Goal: Task Accomplishment & Management: Manage account settings

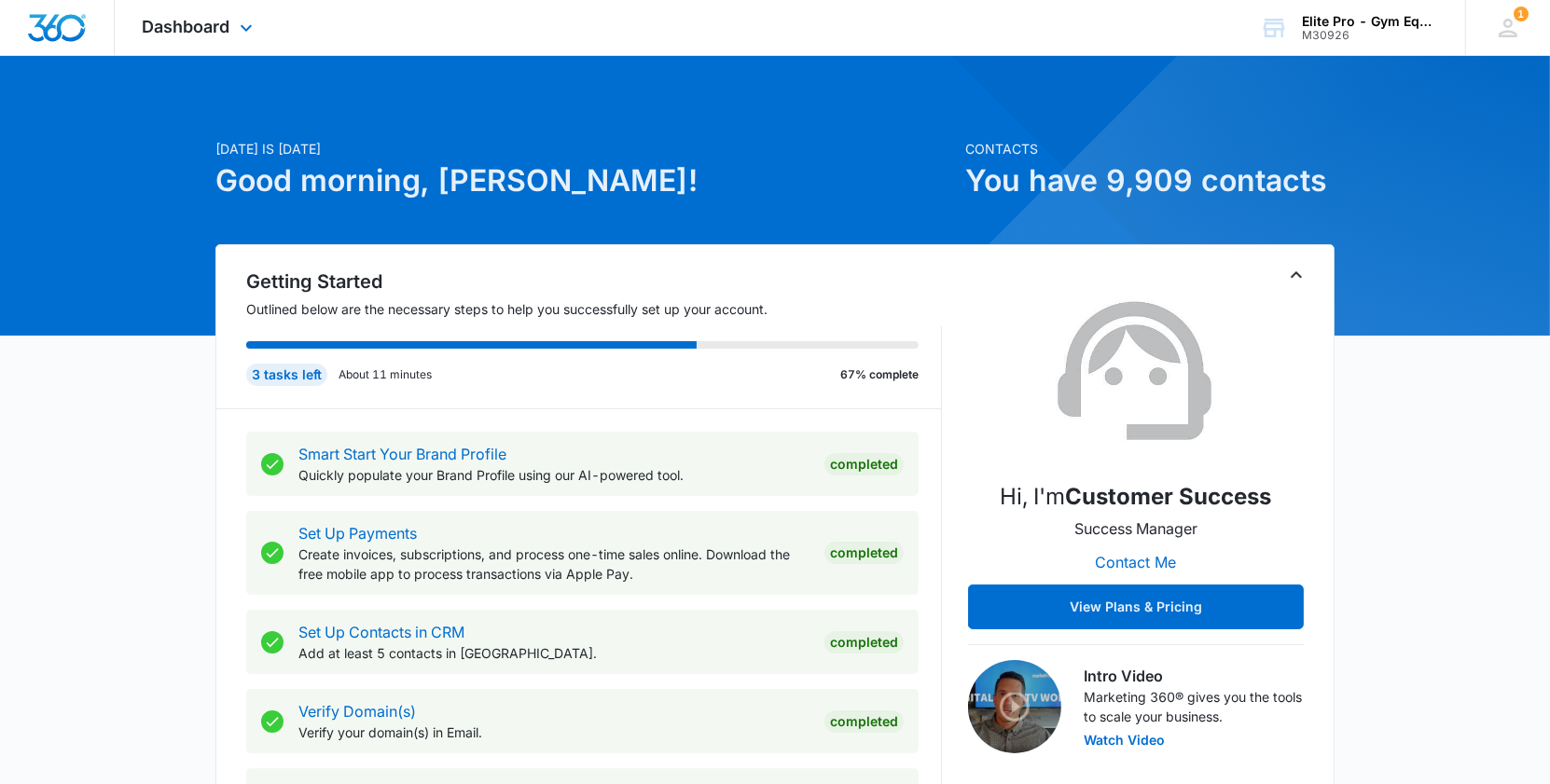
click at [63, 27] on img "Dashboard" at bounding box center [56, 28] width 60 height 28
click at [187, 9] on div "Dashboard Apps Reputation Forms CRM Email Social Shop Payments POS Content Ads …" at bounding box center [199, 28] width 170 height 55
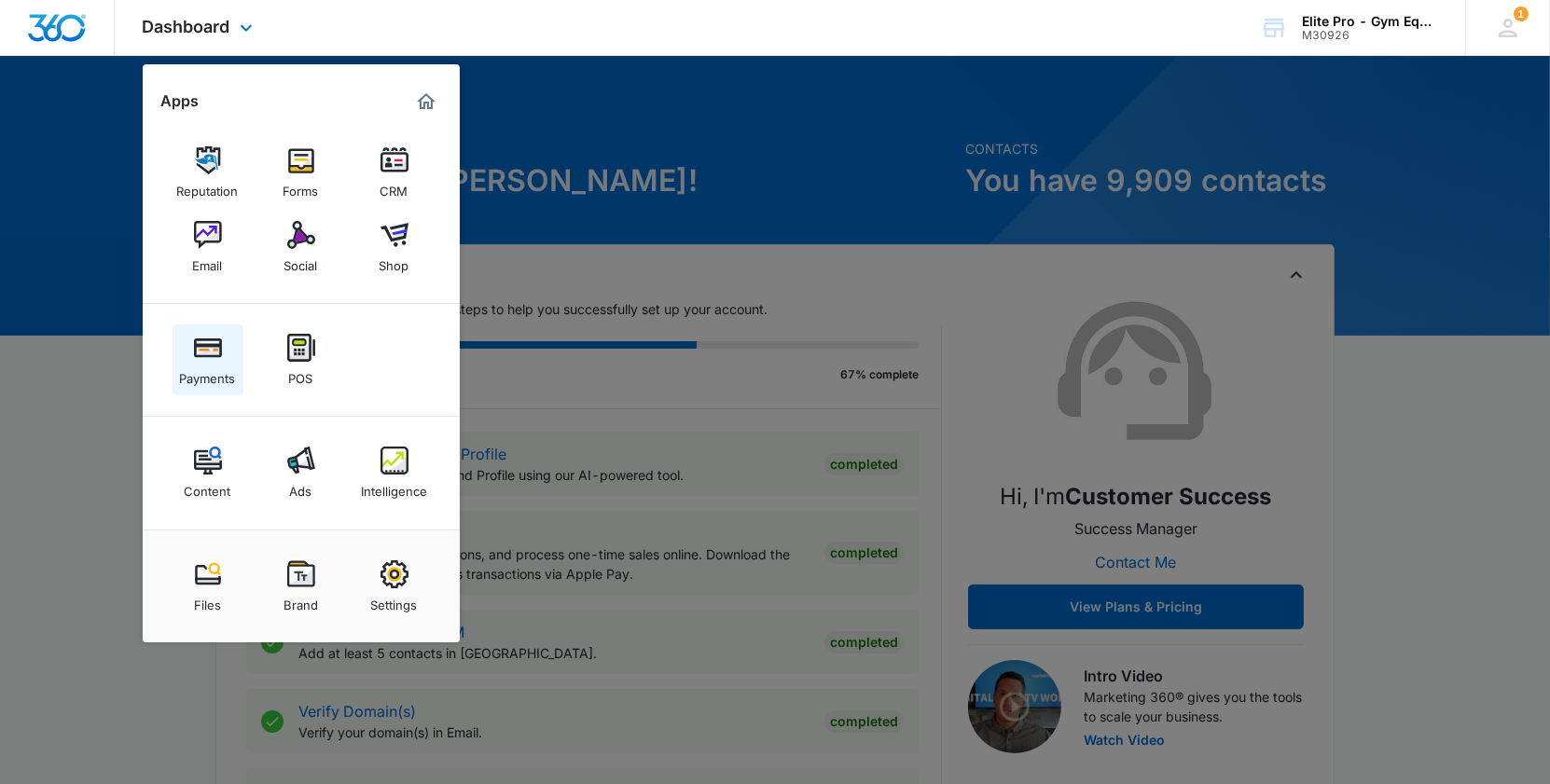
click at [205, 356] on img at bounding box center [208, 348] width 28 height 28
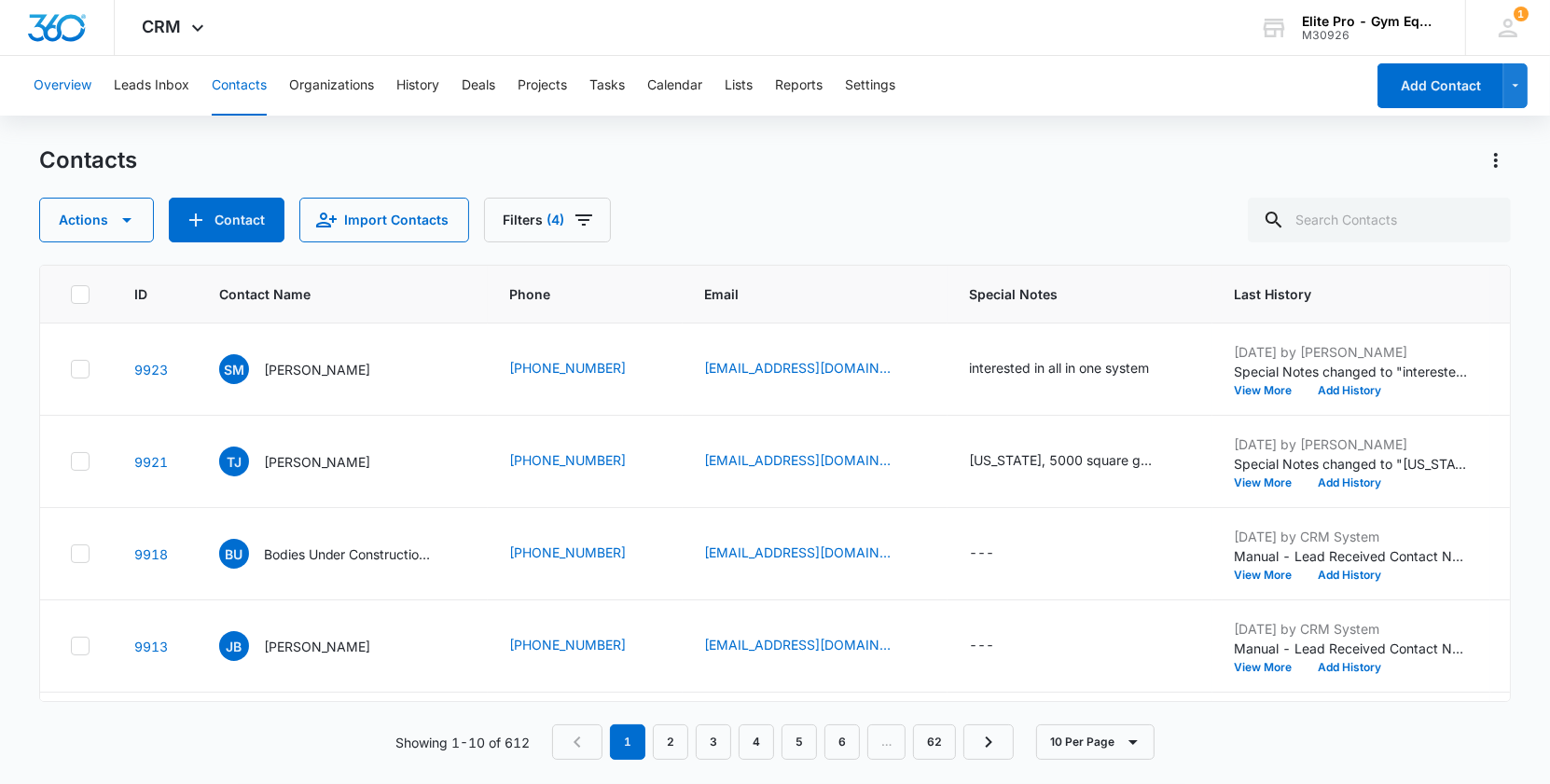
click at [65, 85] on button "Overview" at bounding box center [62, 86] width 58 height 60
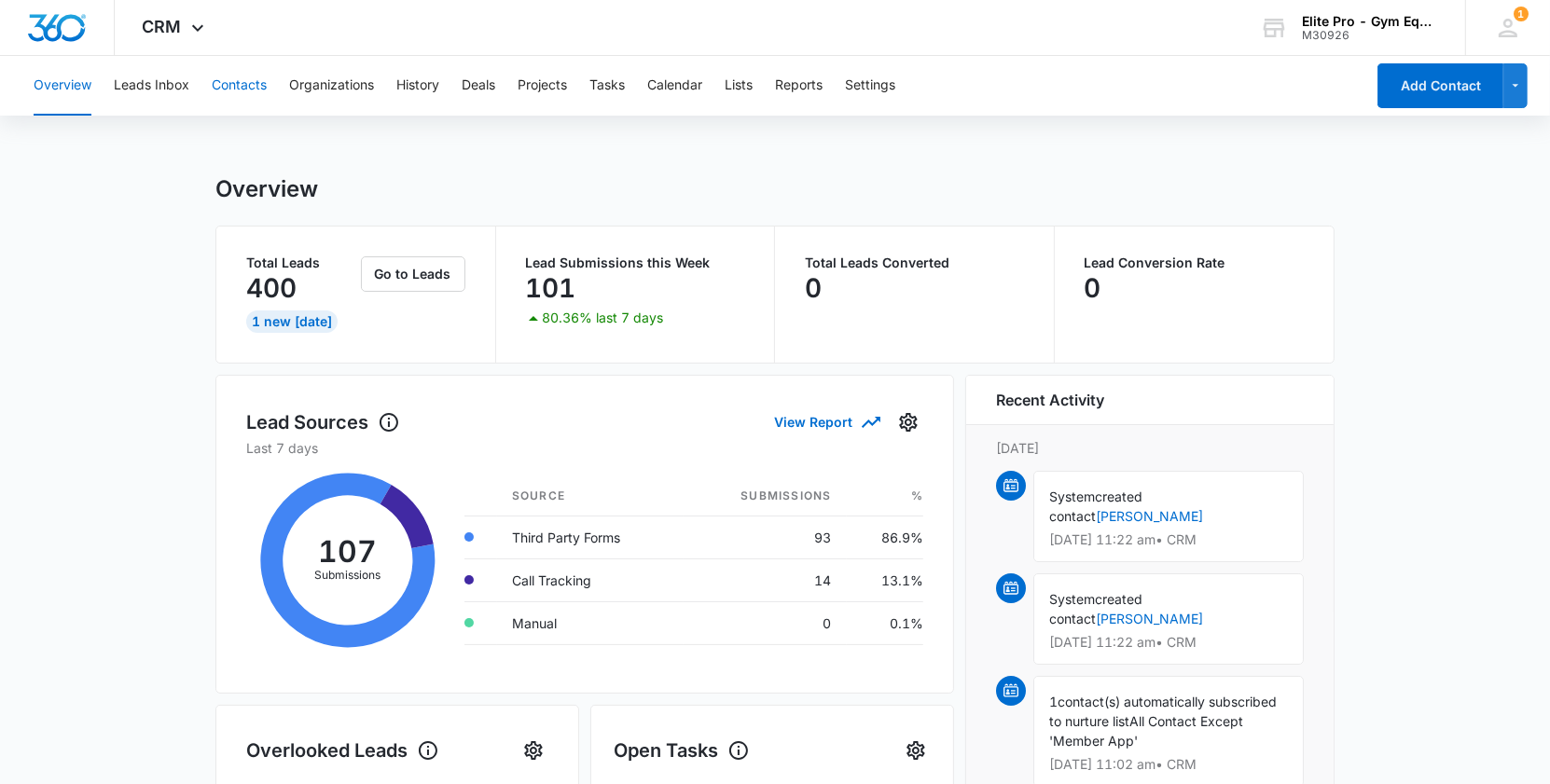
click at [254, 84] on button "Contacts" at bounding box center [239, 86] width 55 height 60
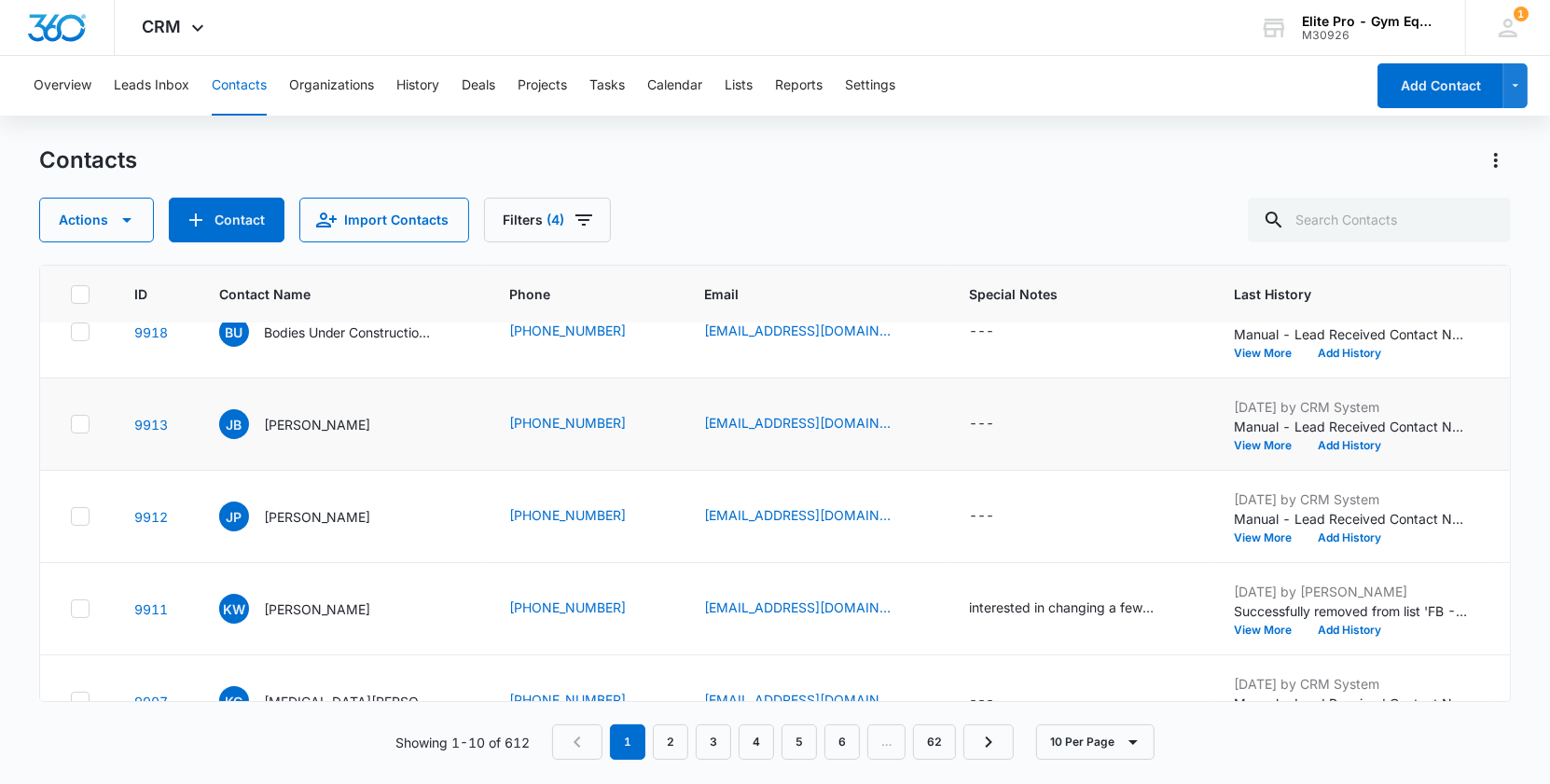
scroll to position [229, 0]
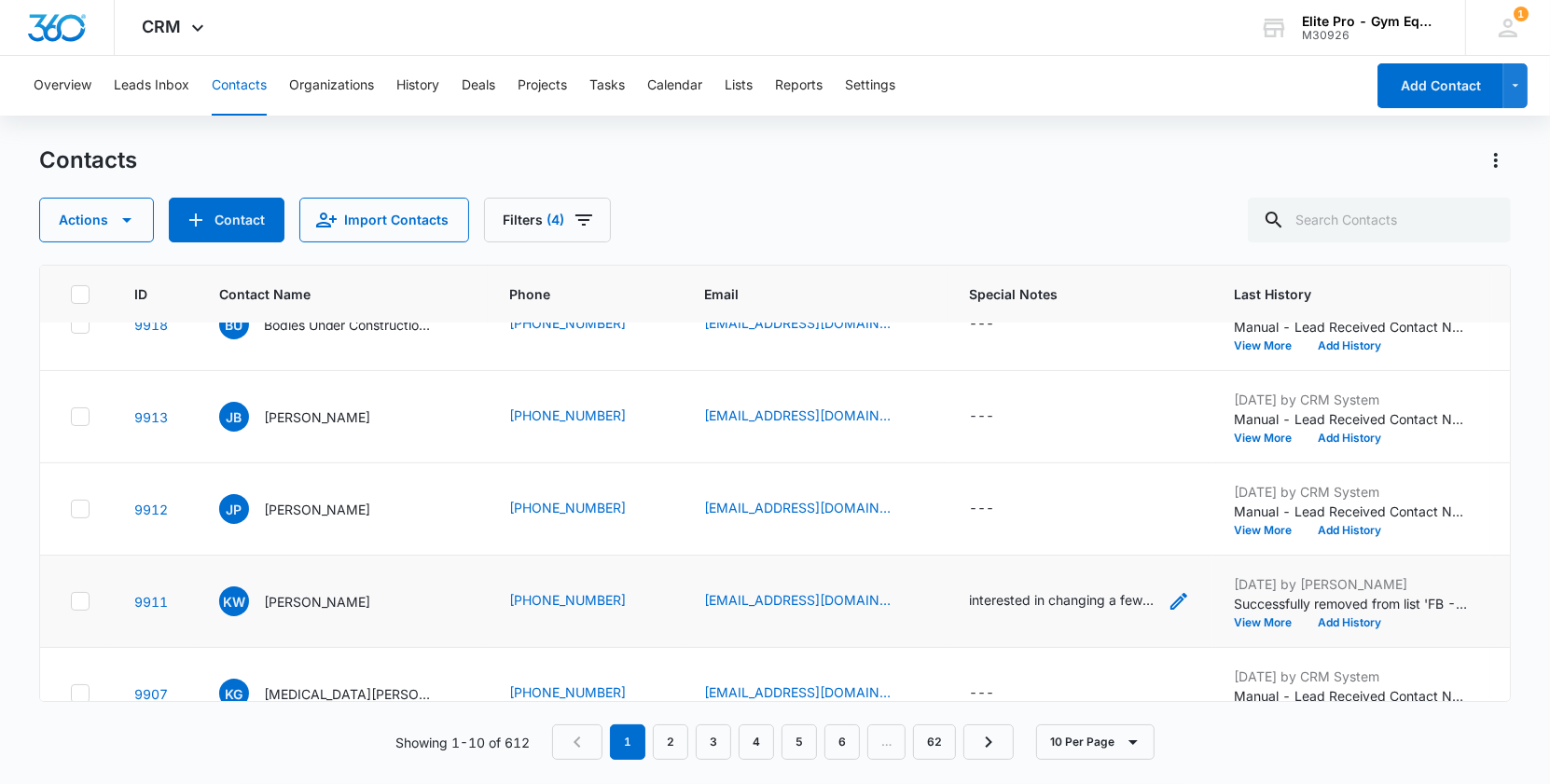
click at [1090, 590] on div "interested in changing a few pieces from her current gym" at bounding box center [1062, 600] width 186 height 20
click at [533, 463] on td "[PHONE_NUMBER]" at bounding box center [585, 509] width 195 height 93
click at [85, 409] on icon at bounding box center [80, 416] width 17 height 17
click at [71, 417] on input "checkbox" at bounding box center [70, 417] width 1 height 1
click at [110, 215] on button "Actions" at bounding box center [97, 220] width 114 height 44
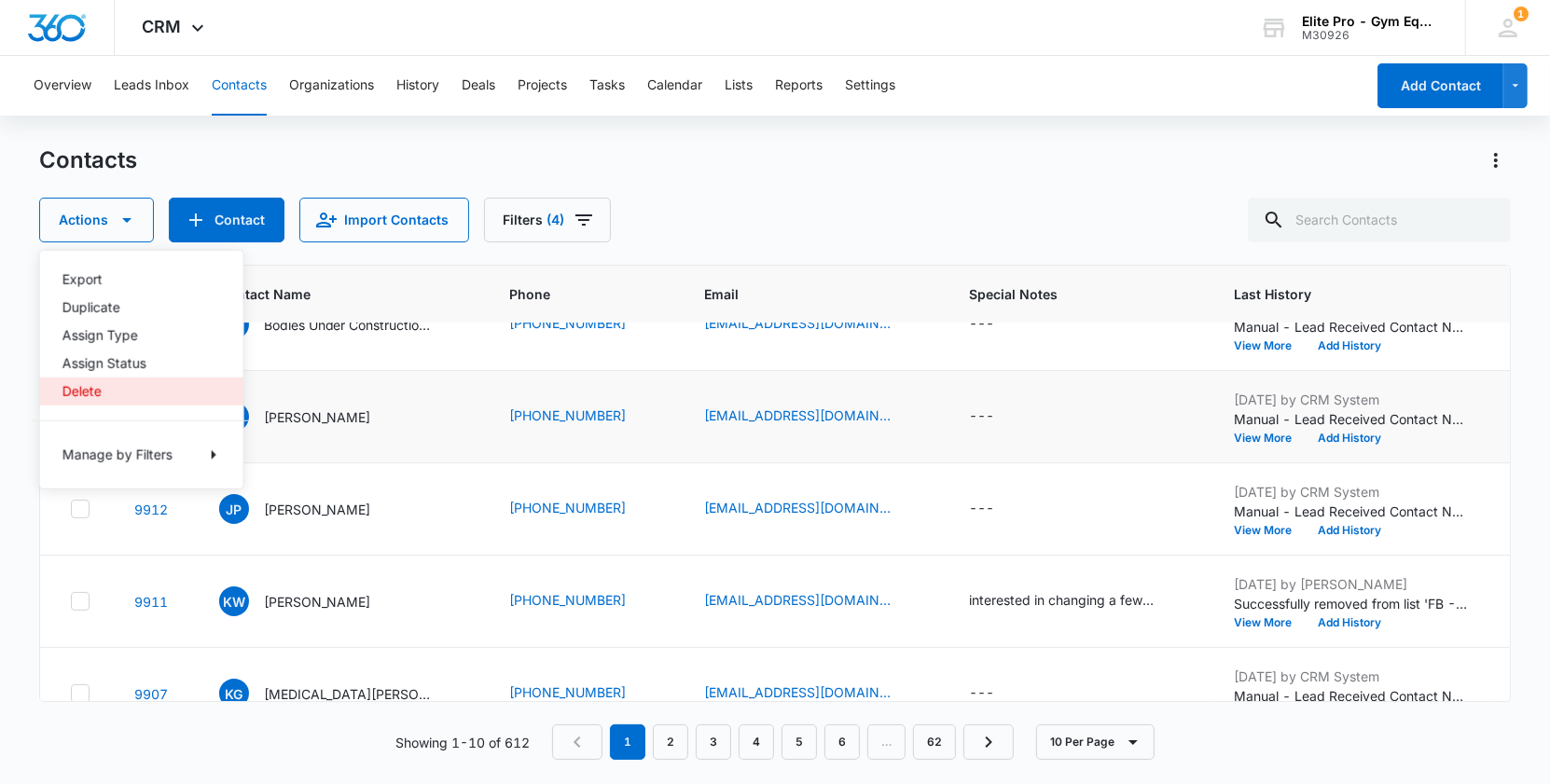
click at [124, 394] on div "Delete" at bounding box center [130, 391] width 136 height 13
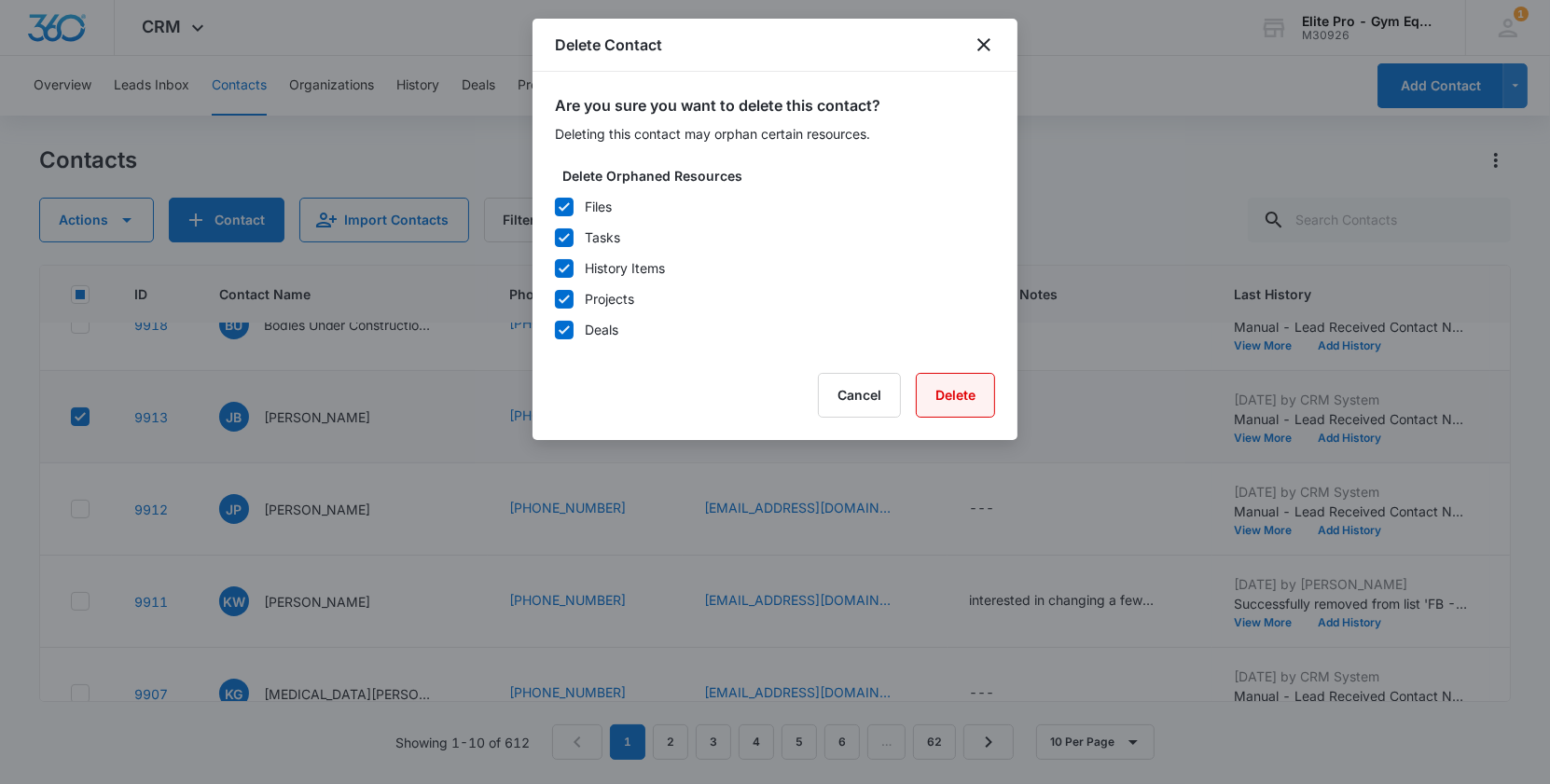
click at [942, 383] on button "Delete" at bounding box center [955, 394] width 79 height 44
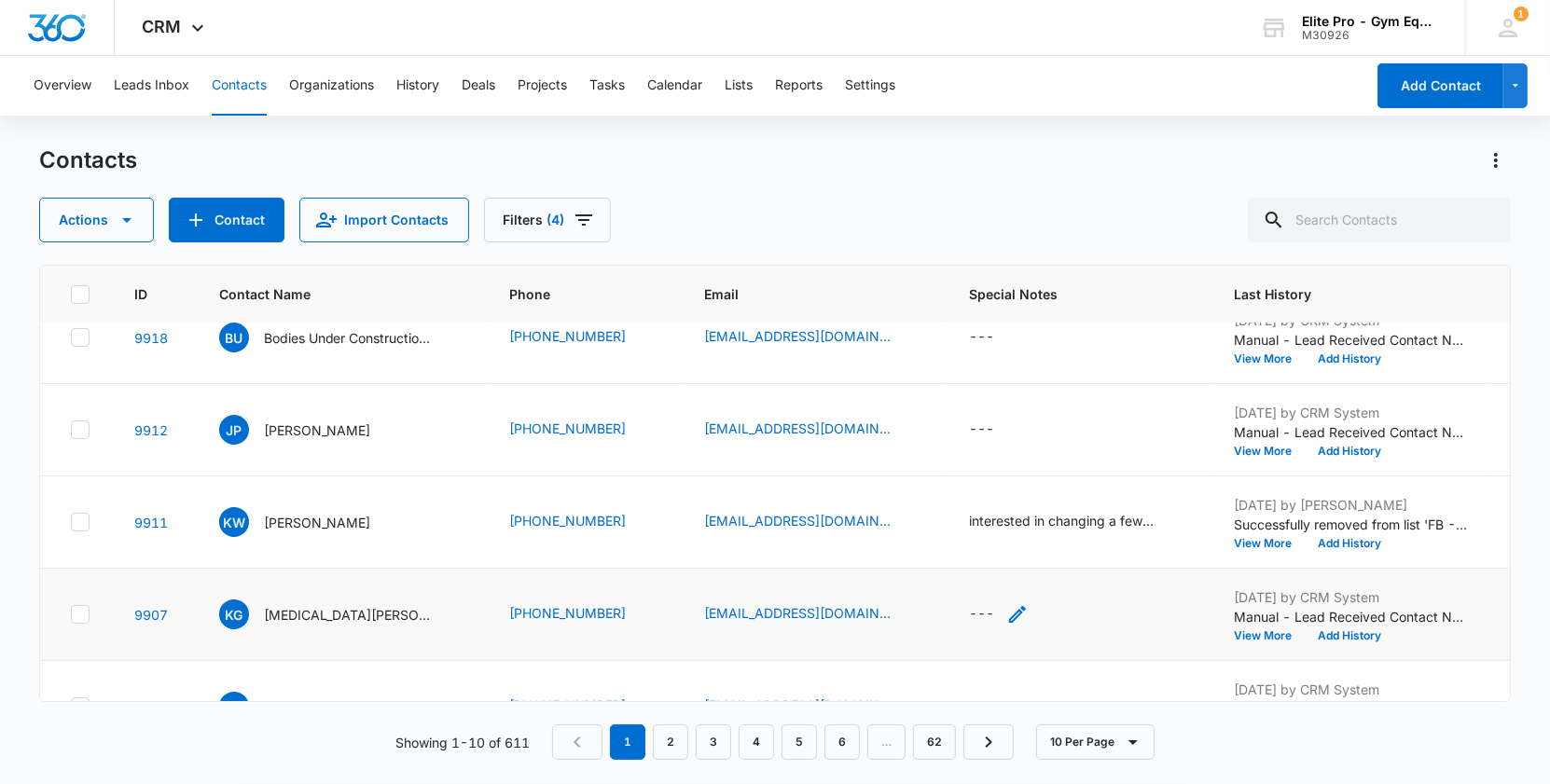
scroll to position [181, 0]
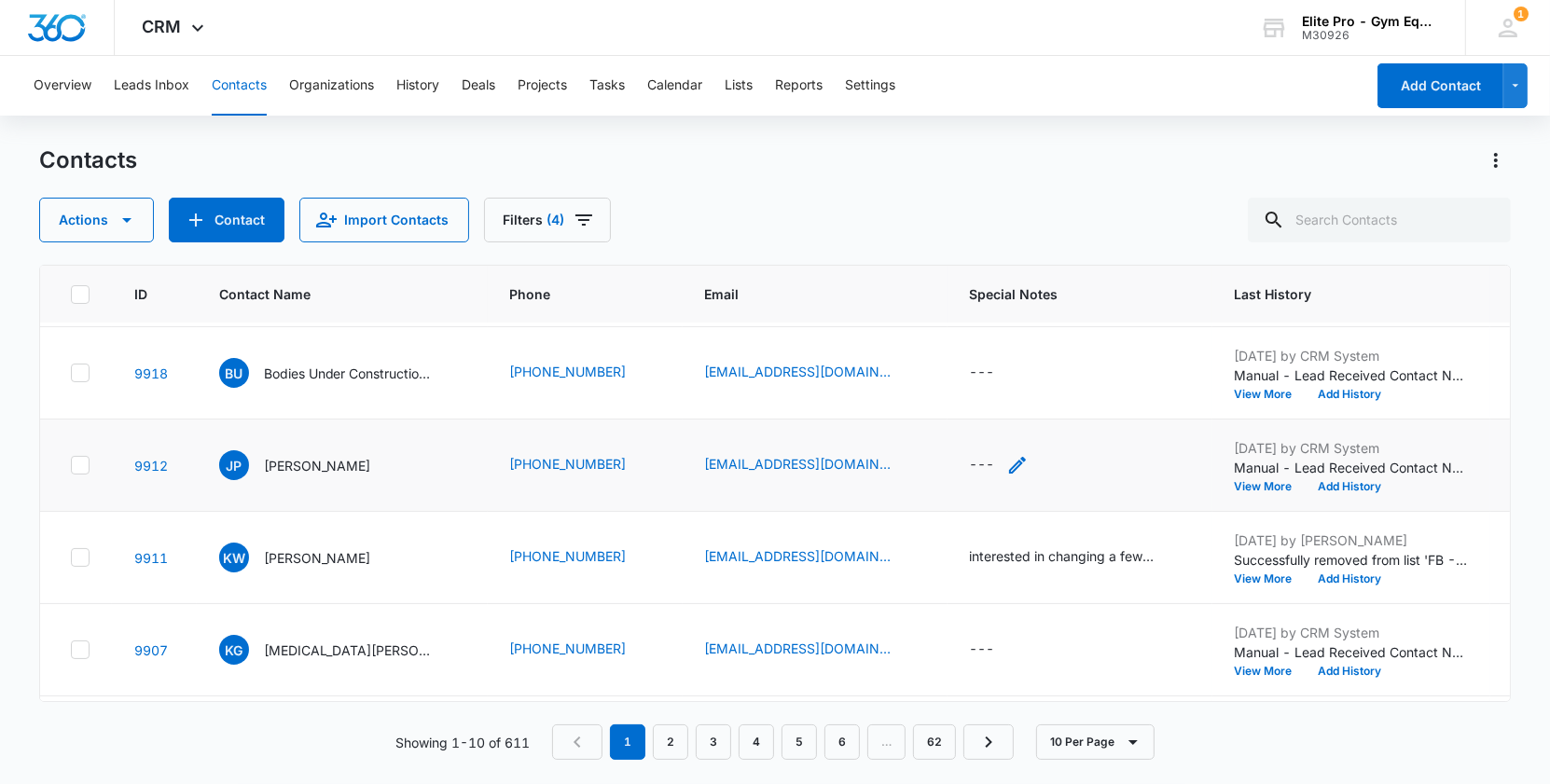
click at [1006, 458] on icon "Special Notes - - Select to Edit Field" at bounding box center [1017, 465] width 23 height 23
click at [973, 331] on div at bounding box center [987, 327] width 194 height 44
click at [948, 324] on textarea "Special Notes" at bounding box center [998, 312] width 221 height 106
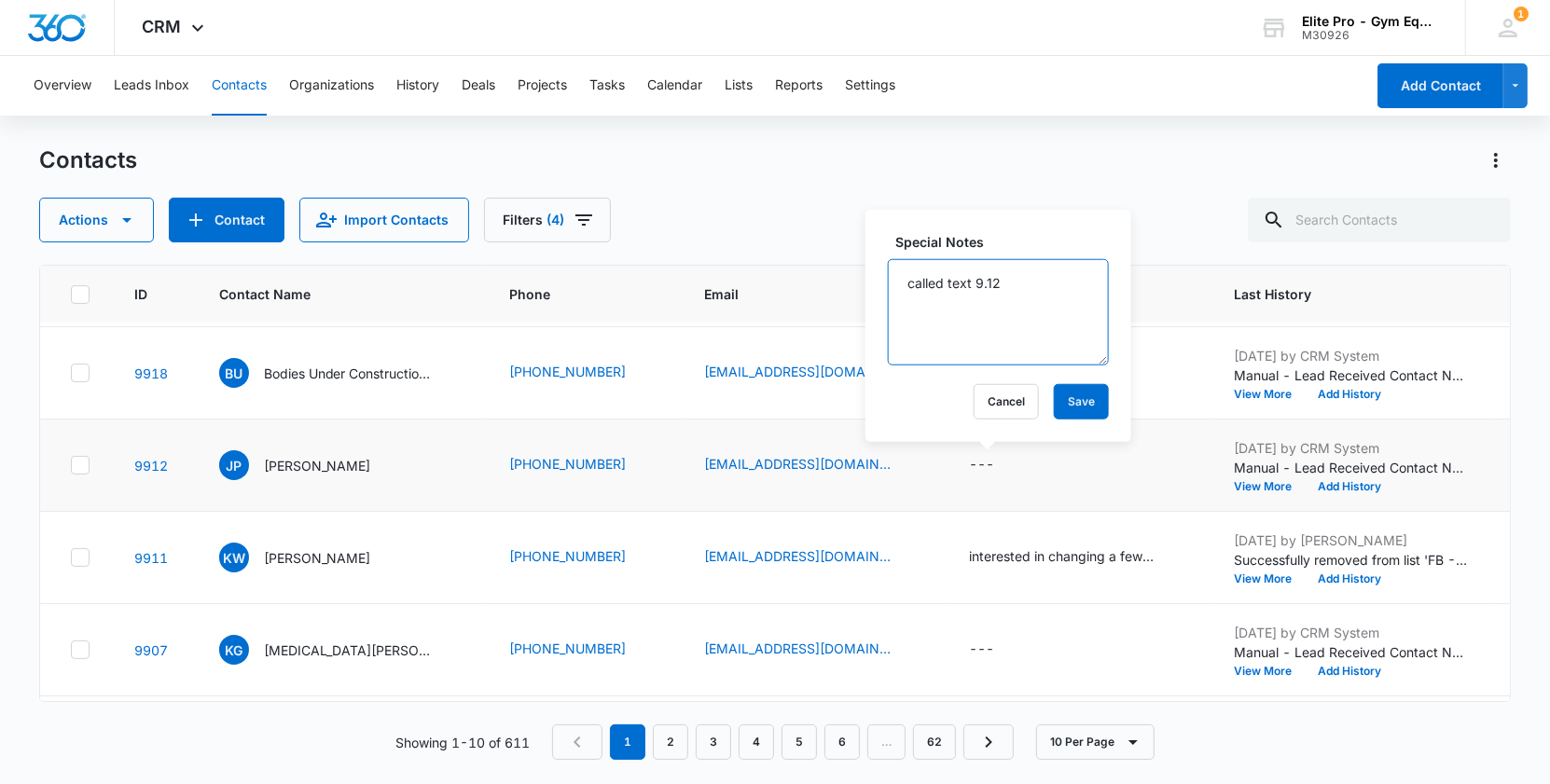
drag, startPoint x: 1030, startPoint y: 279, endPoint x: 882, endPoint y: 274, distance: 148.1
click at [882, 274] on div "Special Notes called text 9.12 Cancel Save" at bounding box center [998, 326] width 266 height 232
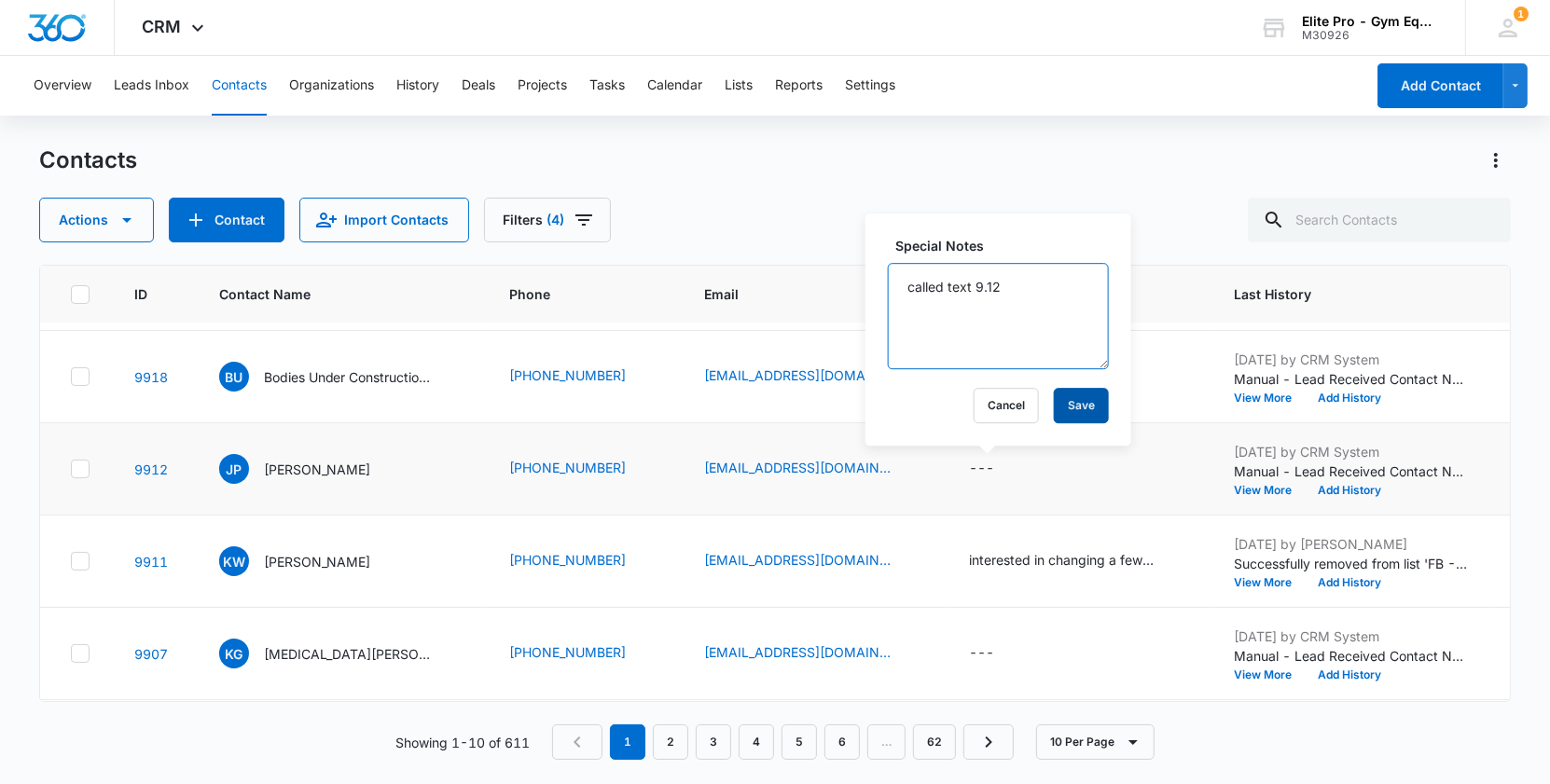
type textarea "called text 9.12"
click at [1064, 407] on button "Save" at bounding box center [1081, 406] width 55 height 35
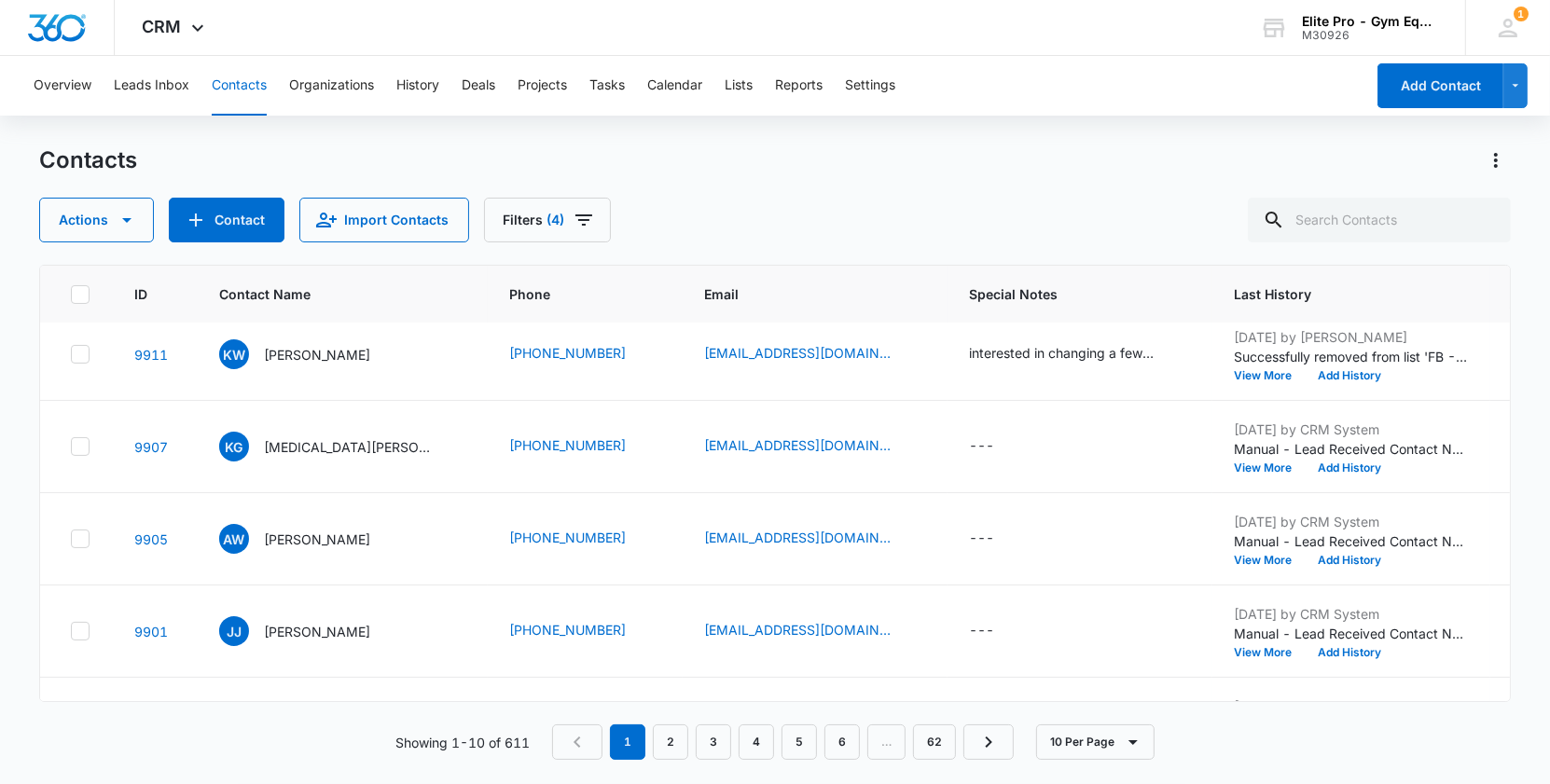
scroll to position [403, 0]
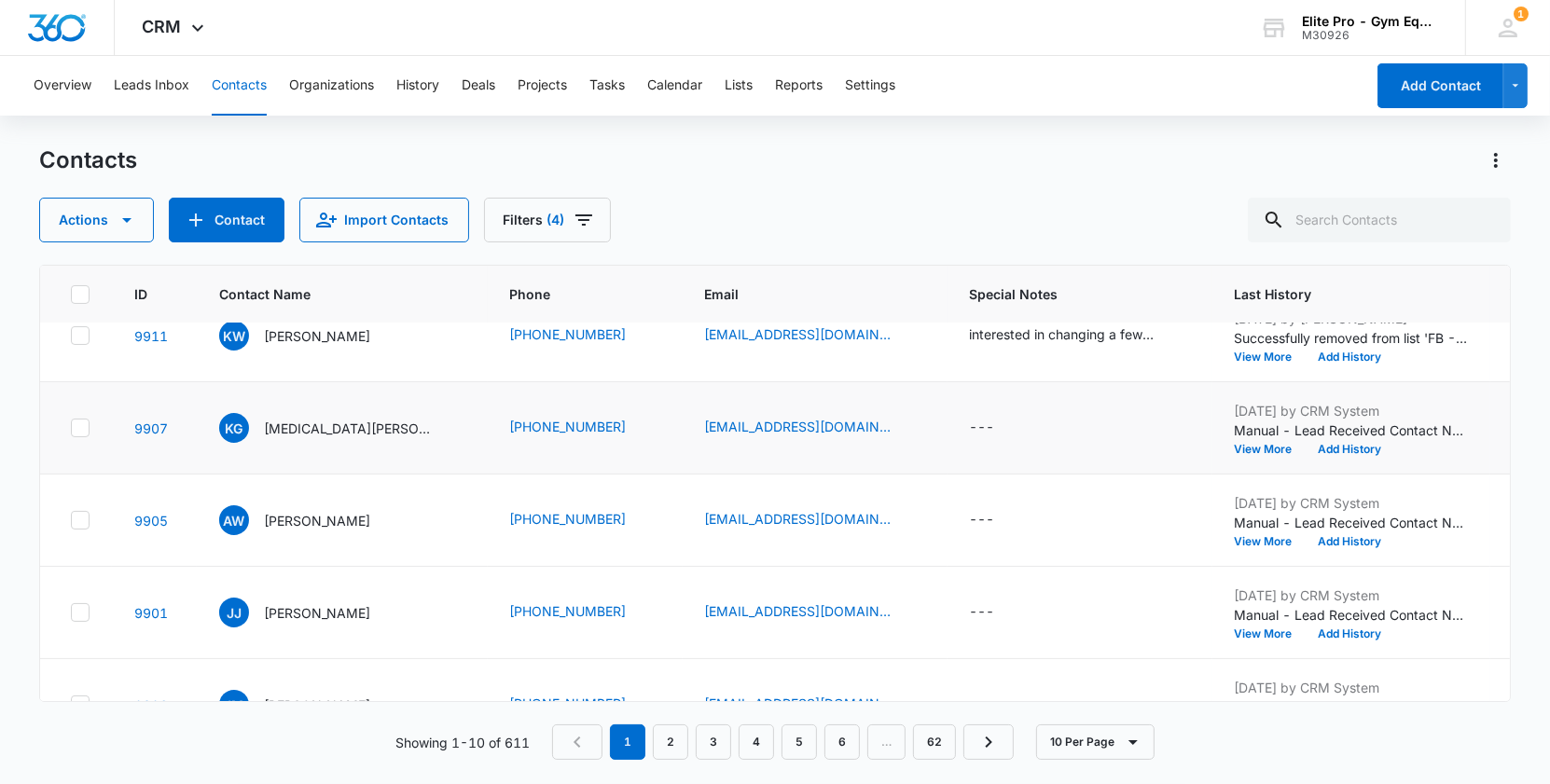
click at [79, 428] on icon at bounding box center [80, 427] width 17 height 17
click at [71, 428] on input "checkbox" at bounding box center [70, 427] width 1 height 1
click at [111, 219] on button "Actions" at bounding box center [97, 220] width 114 height 44
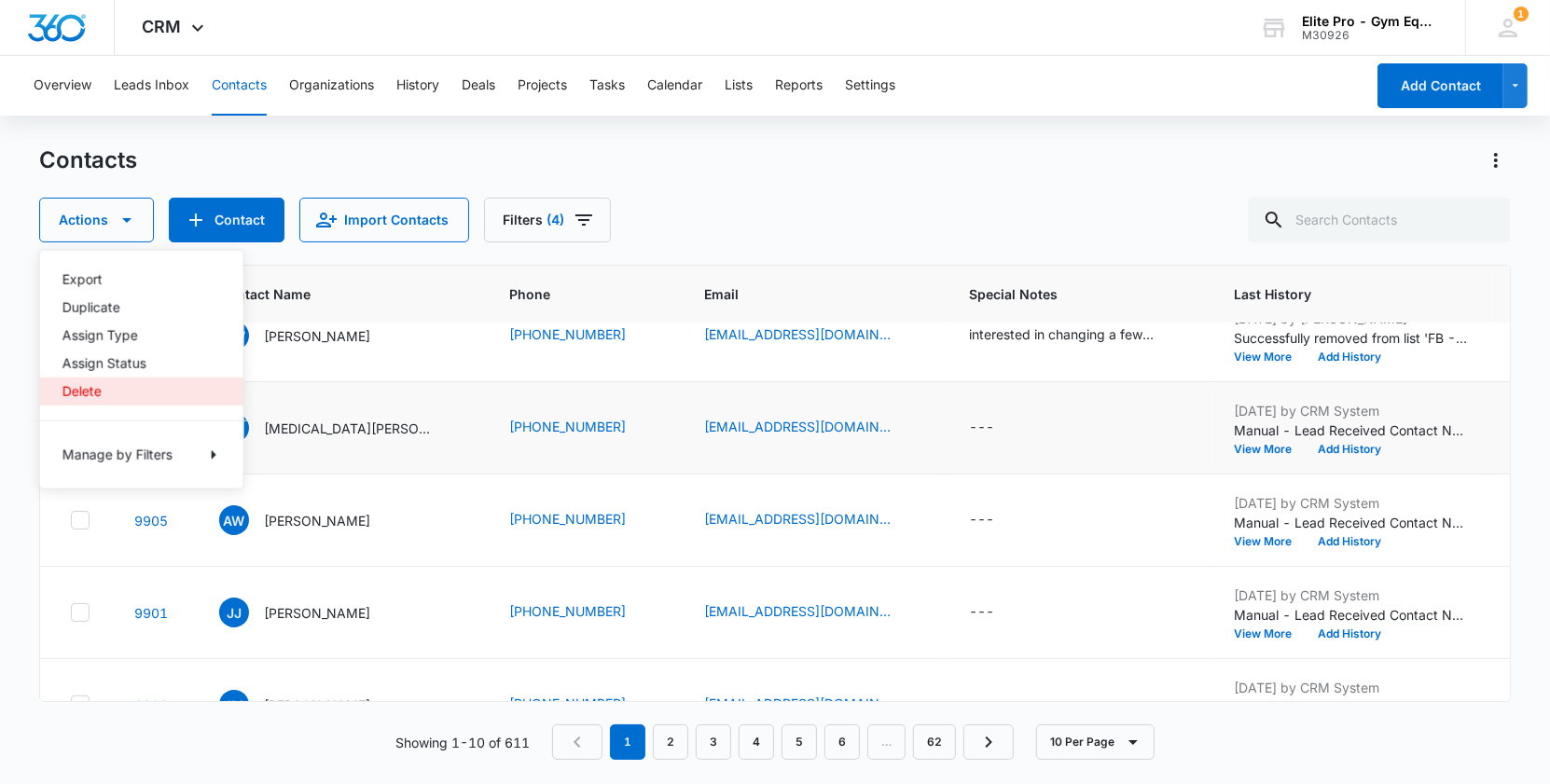
click at [130, 402] on button "Delete" at bounding box center [142, 391] width 203 height 28
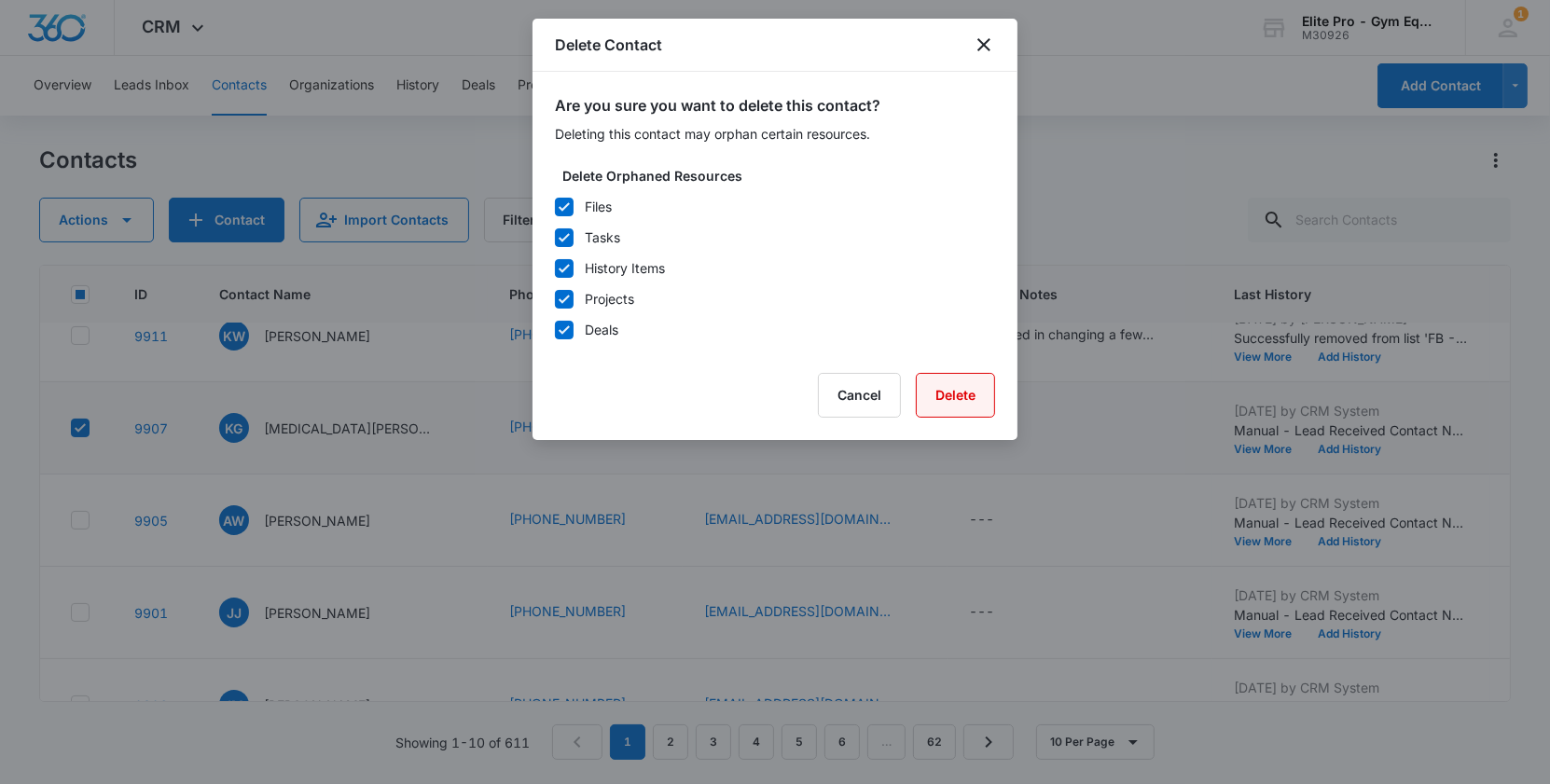
click at [981, 389] on button "Delete" at bounding box center [955, 394] width 79 height 44
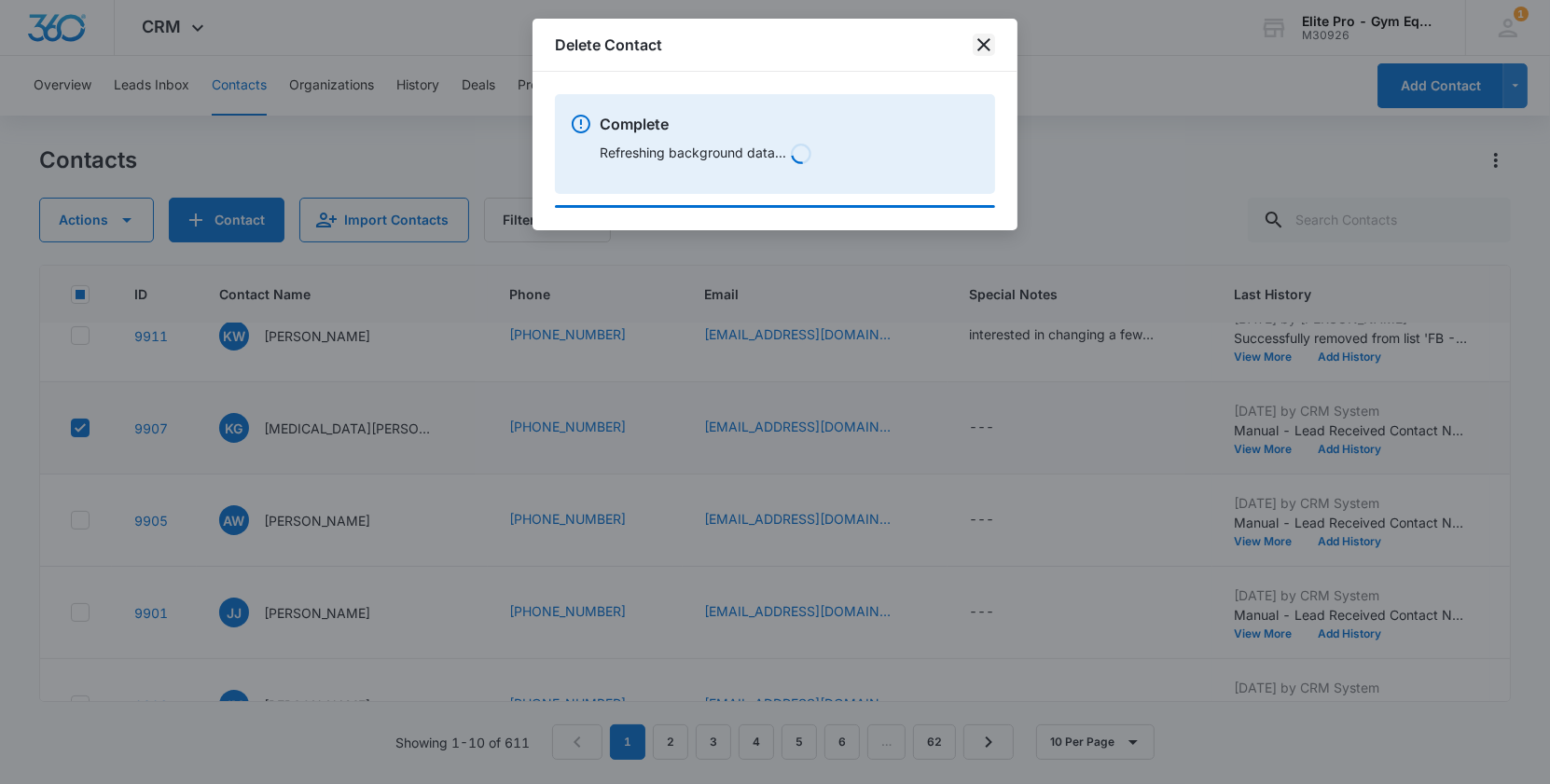
click at [985, 42] on icon "close" at bounding box center [983, 44] width 13 height 13
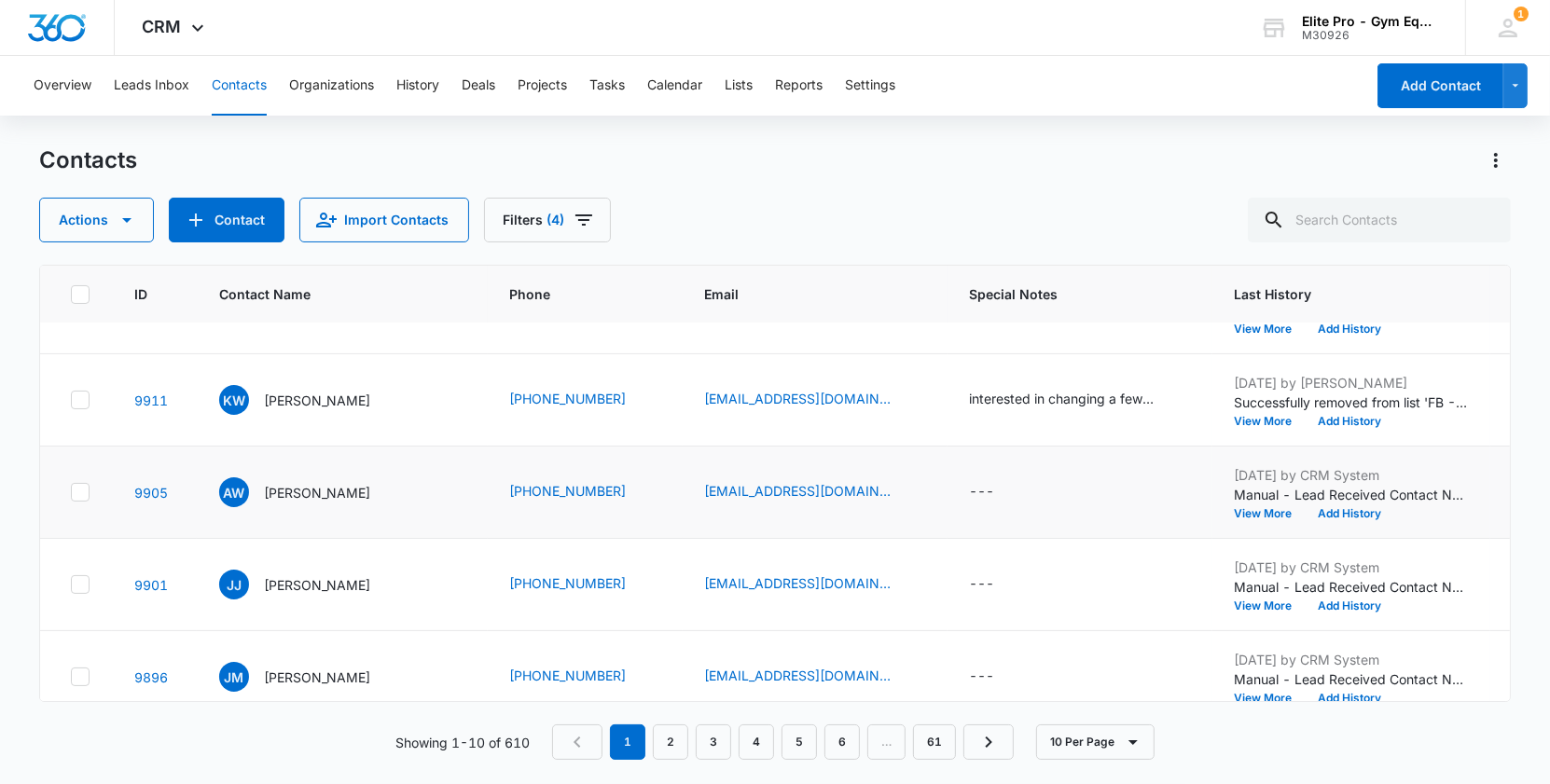
scroll to position [340, 0]
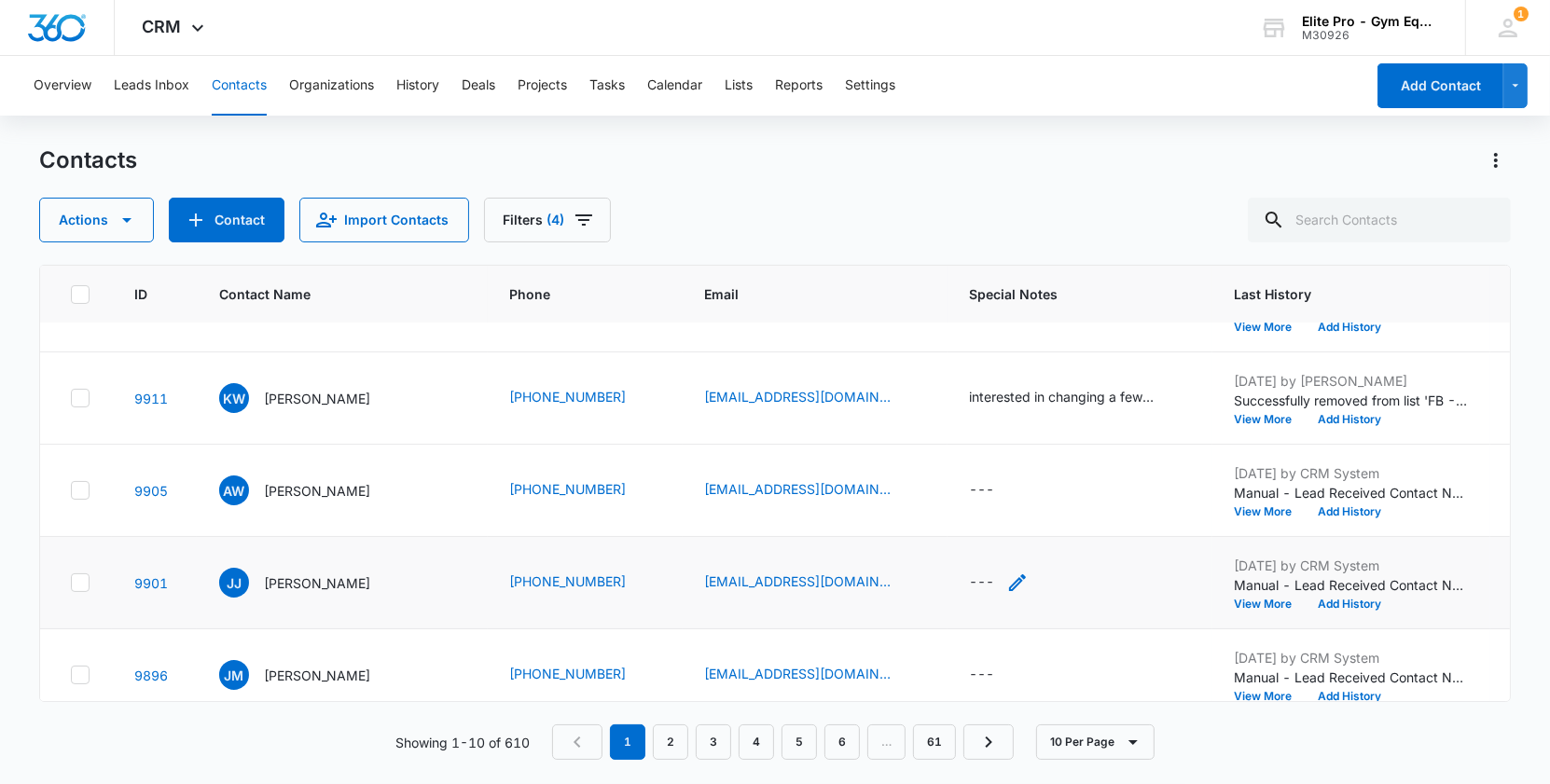
click at [1006, 580] on icon "Special Notes - - Select to Edit Field" at bounding box center [1017, 582] width 23 height 23
click at [985, 453] on div at bounding box center [987, 443] width 194 height 44
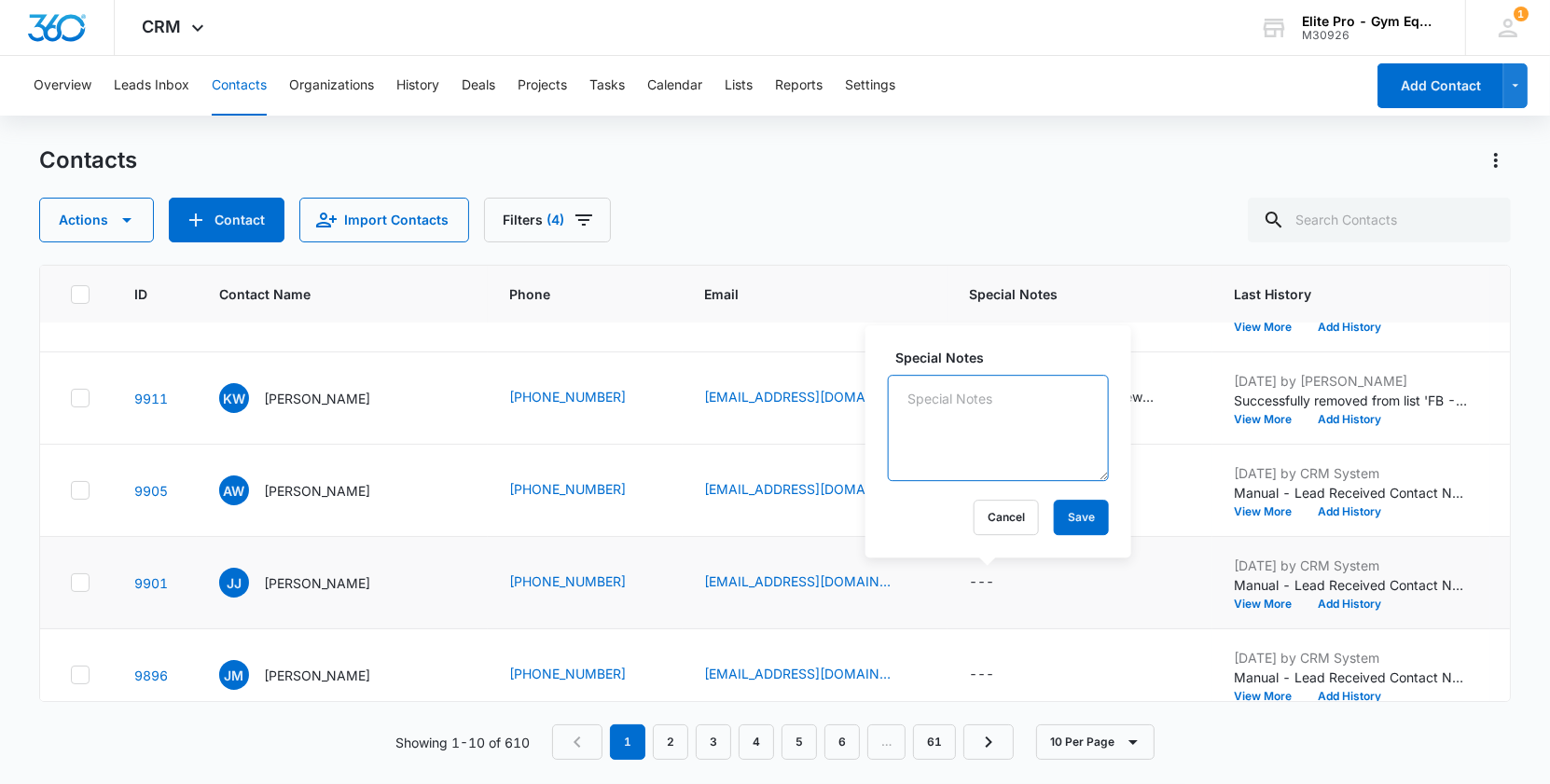
click at [941, 440] on textarea "Special Notes" at bounding box center [998, 427] width 221 height 106
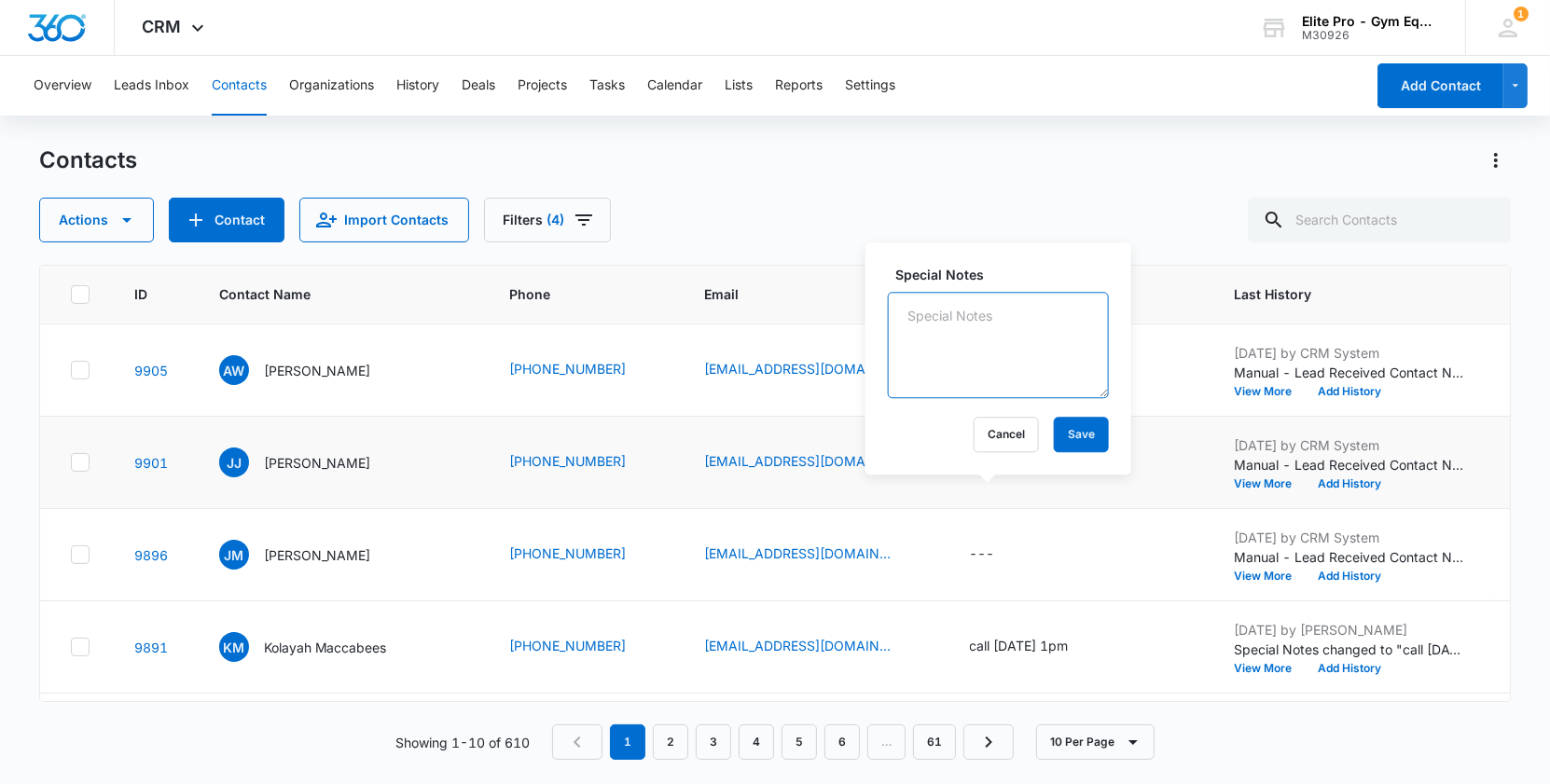
scroll to position [461, 0]
